Goal: Transaction & Acquisition: Purchase product/service

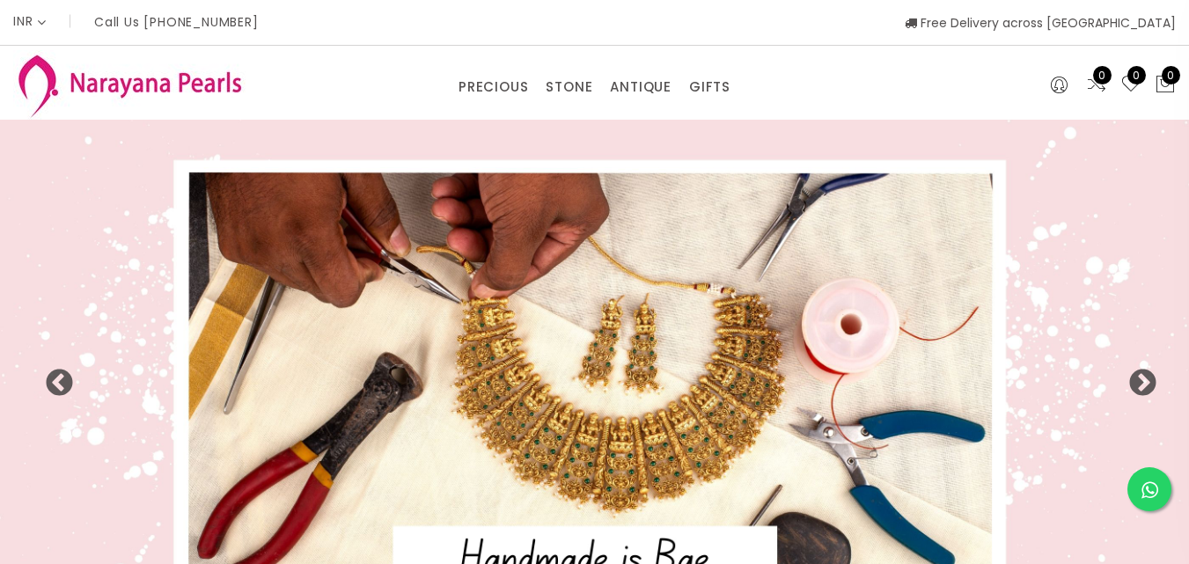
select select "INR"
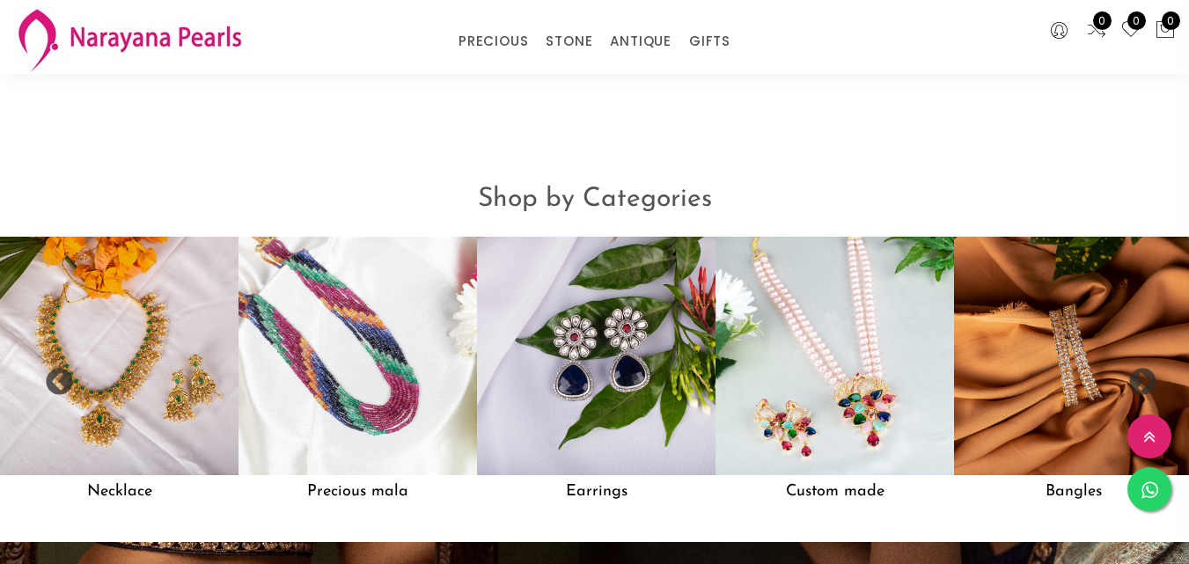
scroll to position [1306, 0]
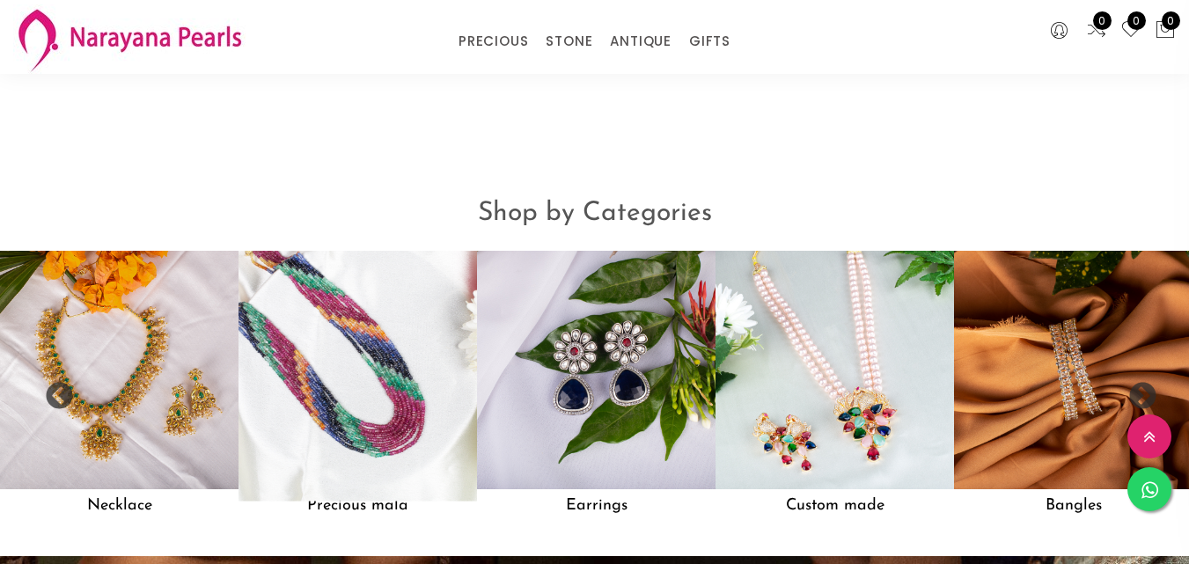
click at [286, 352] on img at bounding box center [357, 370] width 262 height 262
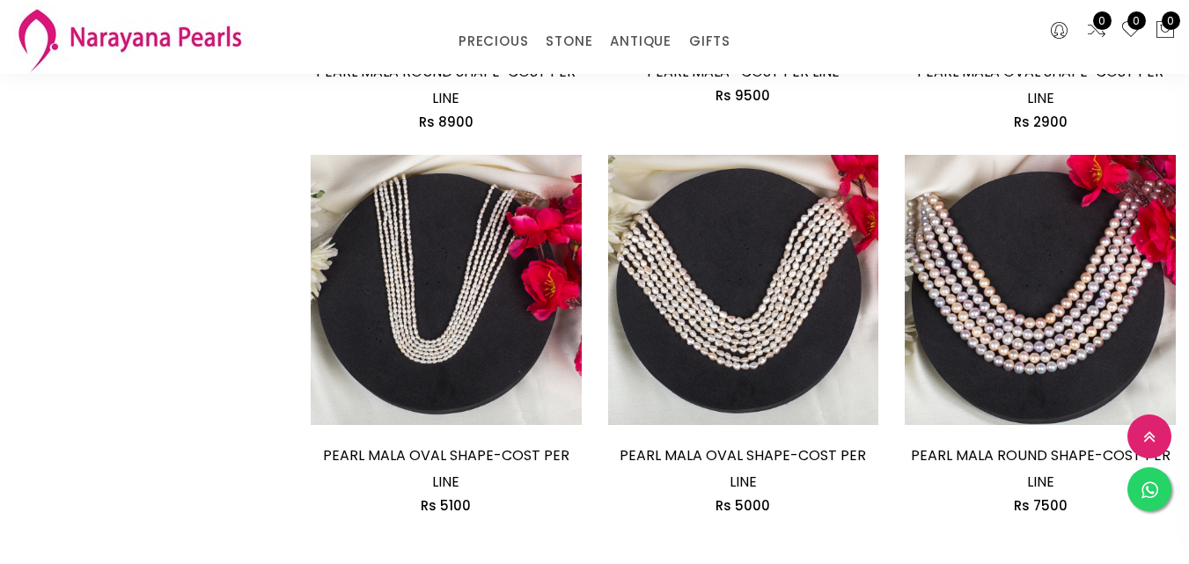
scroll to position [2465, 0]
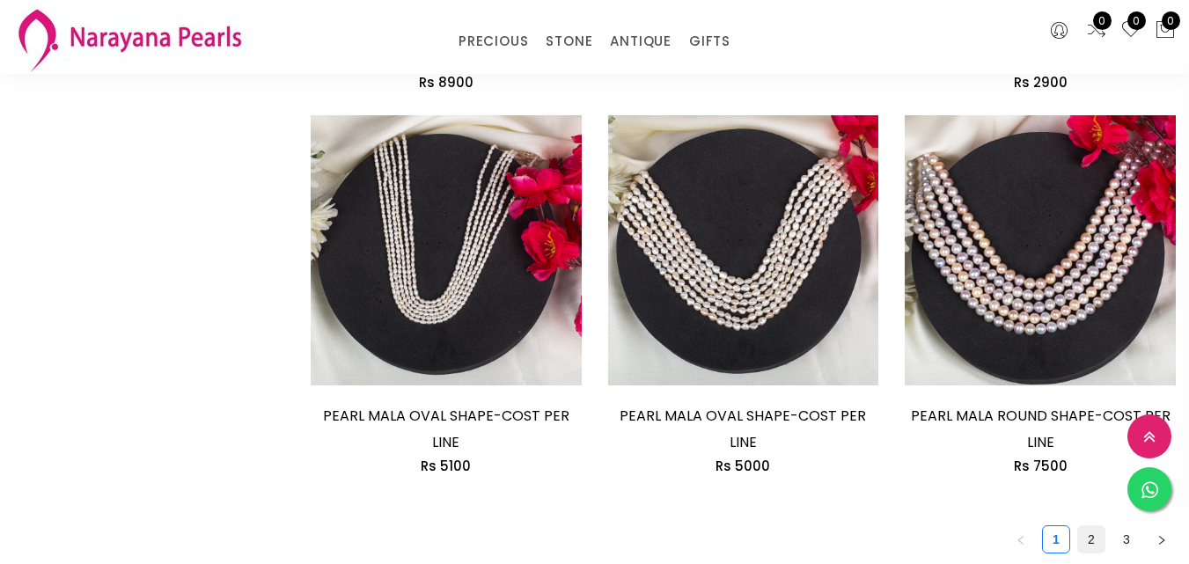
click at [1078, 526] on link "2" at bounding box center [1091, 539] width 26 height 26
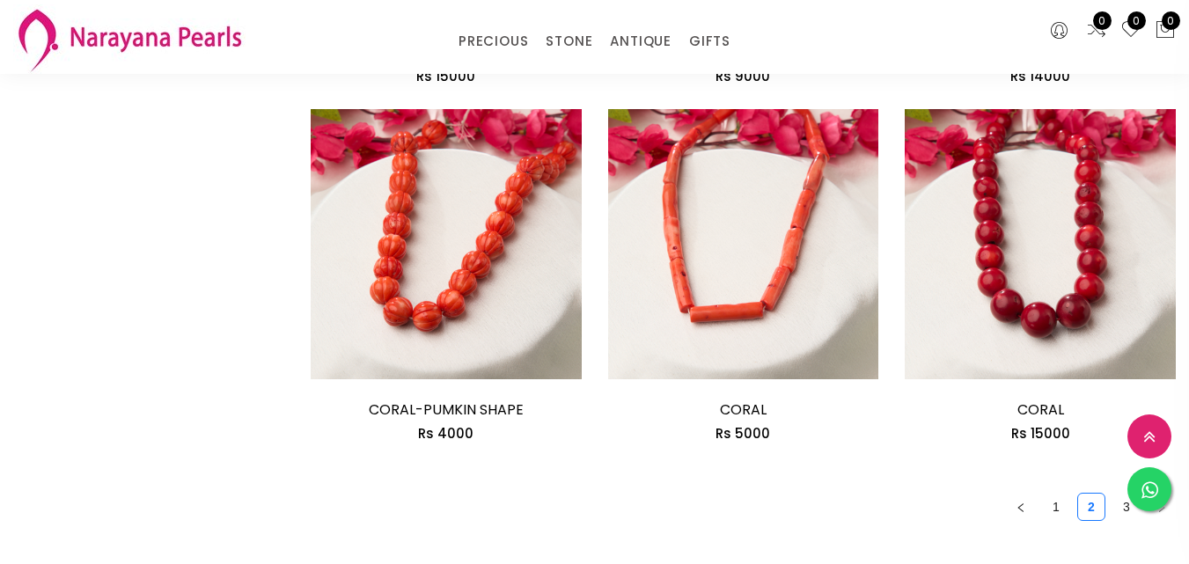
scroll to position [2641, 0]
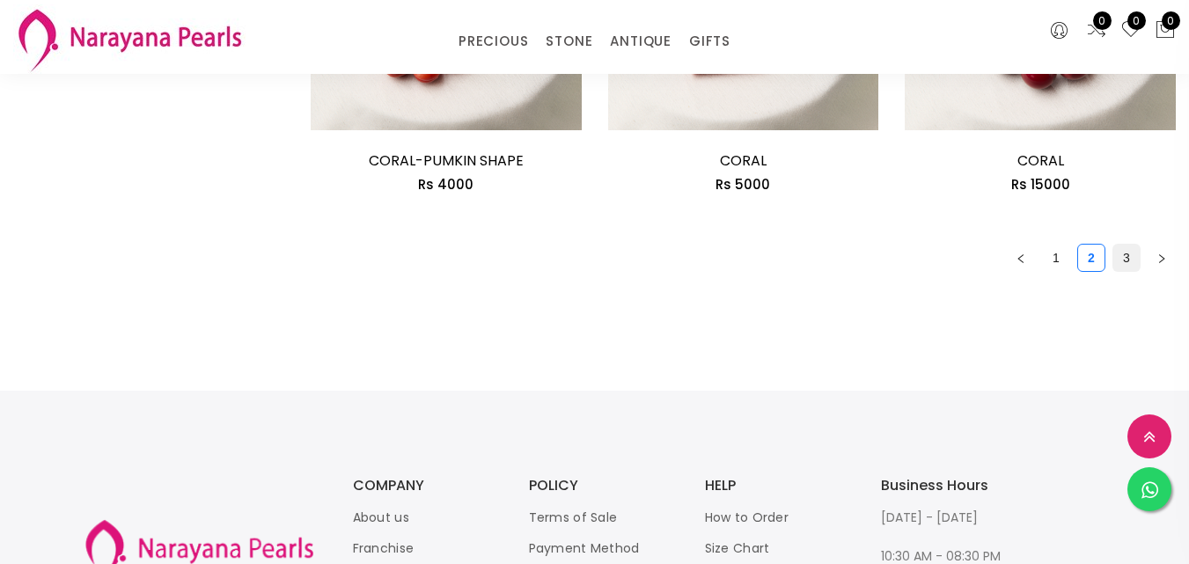
click at [1114, 245] on link "3" at bounding box center [1127, 258] width 26 height 26
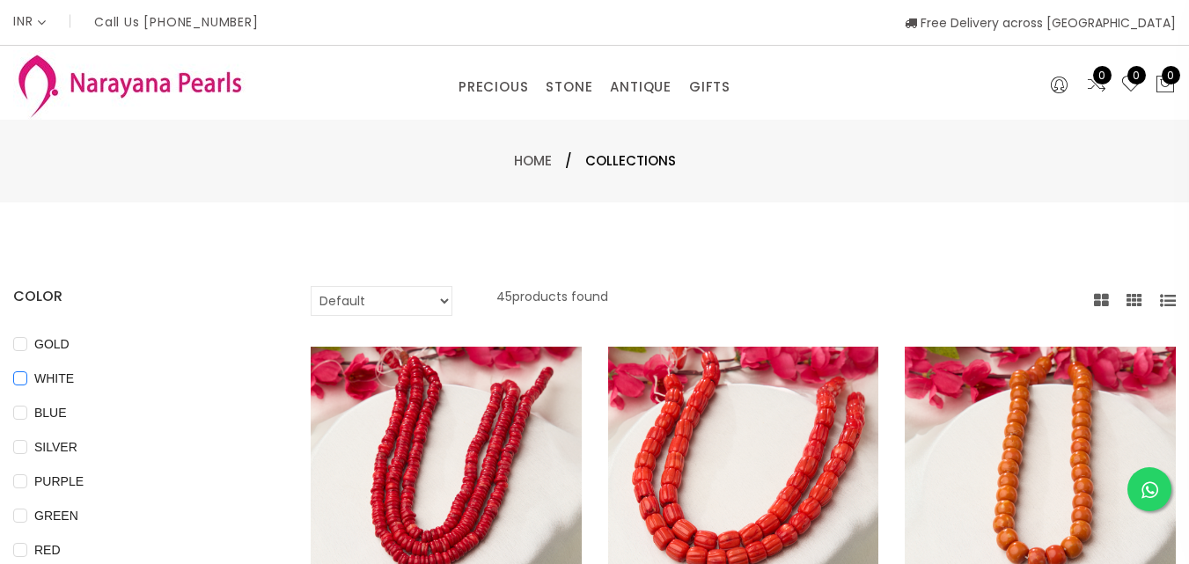
click at [27, 384] on input "WHITE" at bounding box center [20, 391] width 14 height 40
checkbox input "true"
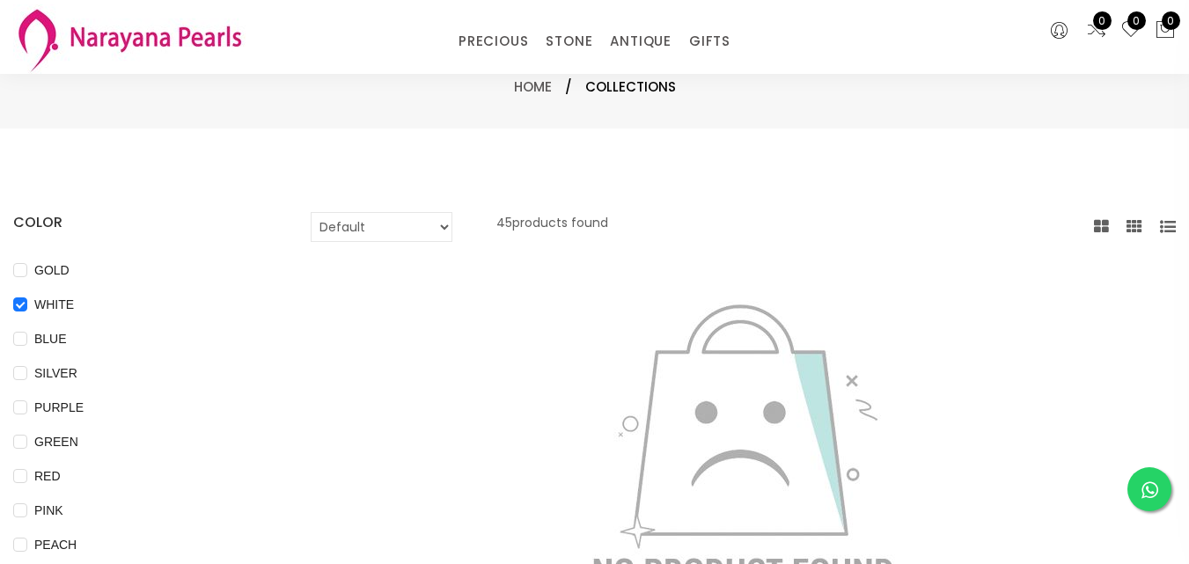
scroll to position [88, 0]
